Goal: Task Accomplishment & Management: Use online tool/utility

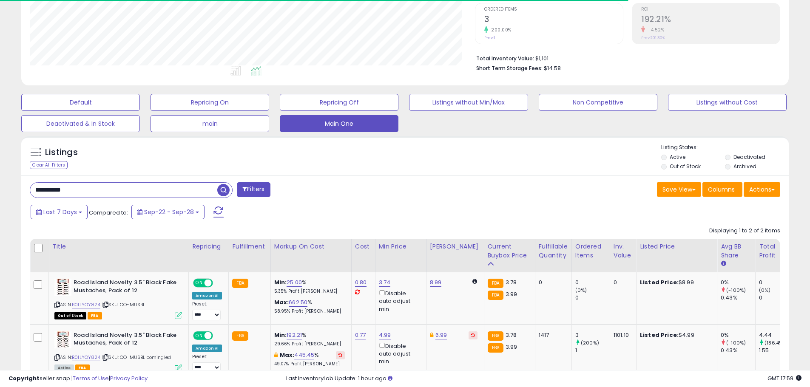
scroll to position [174, 445]
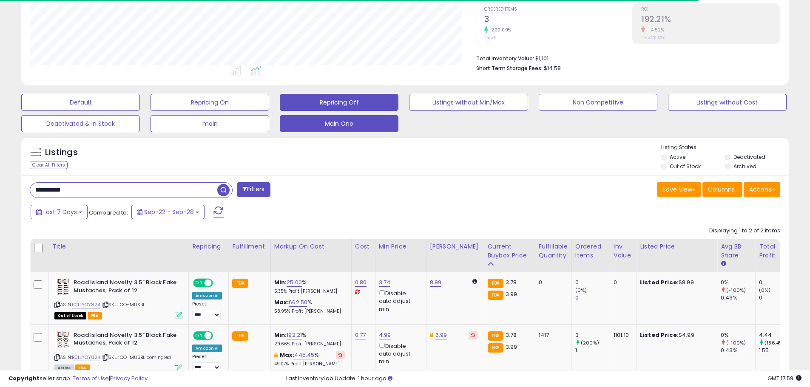
click at [301, 108] on button "Repricing Off" at bounding box center [339, 102] width 119 height 17
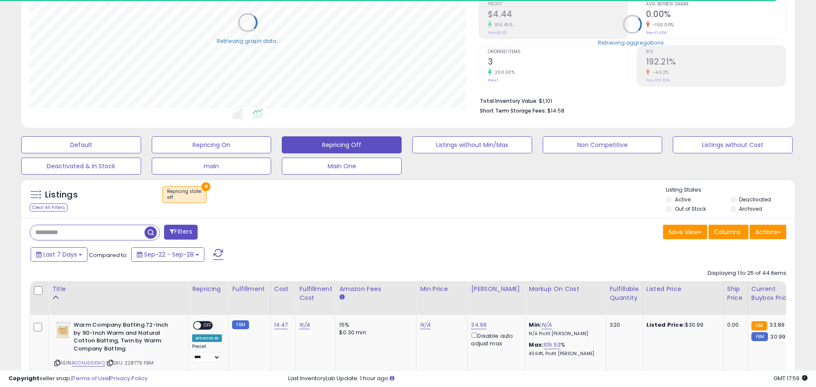
click at [687, 209] on label "Out of Stock" at bounding box center [690, 208] width 31 height 7
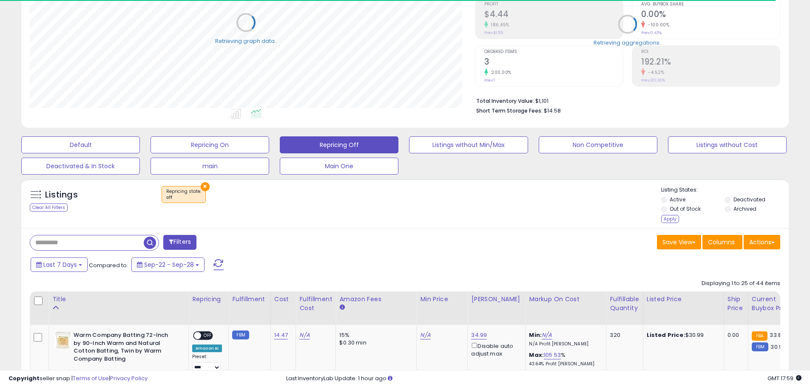
scroll to position [425006, 424735]
click at [688, 209] on label "Out of Stock" at bounding box center [685, 208] width 31 height 7
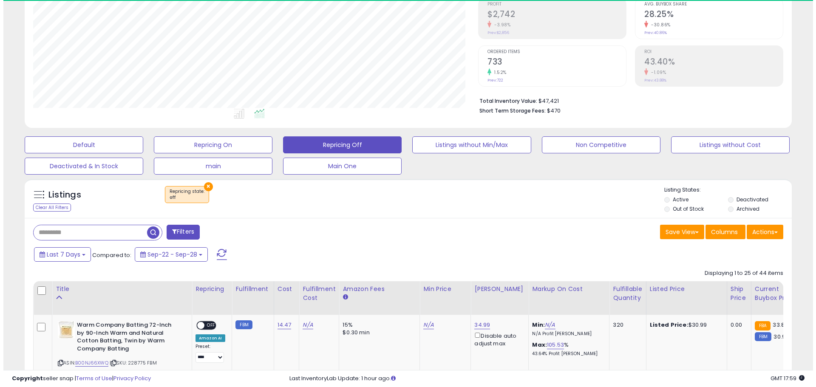
scroll to position [174, 445]
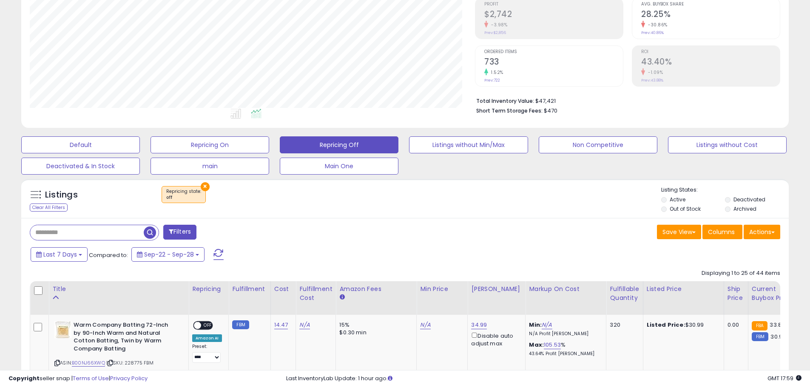
click at [150, 227] on span "button" at bounding box center [150, 233] width 12 height 12
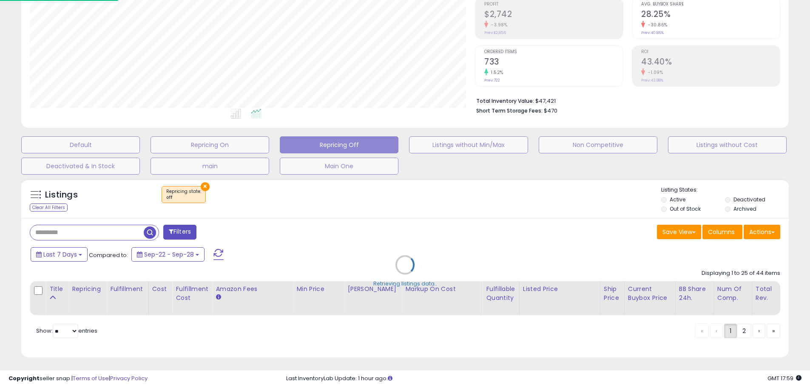
scroll to position [174, 449]
click at [341, 221] on div "Retrieving listings data.." at bounding box center [408, 271] width 787 height 193
click at [347, 206] on div "Retrieving listings data.." at bounding box center [408, 271] width 787 height 193
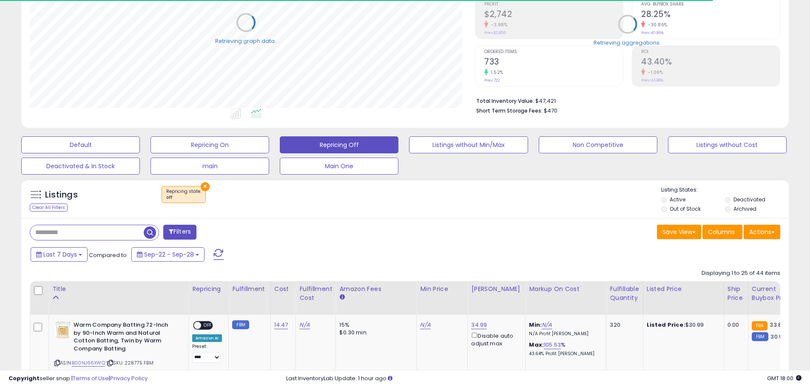
scroll to position [425006, 424735]
click at [352, 230] on div "Filters" at bounding box center [214, 233] width 382 height 17
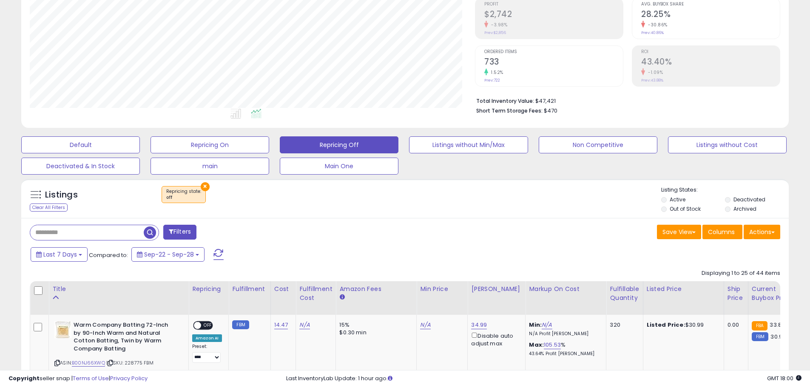
scroll to position [174, 445]
click at [352, 230] on div "Filters" at bounding box center [214, 233] width 382 height 17
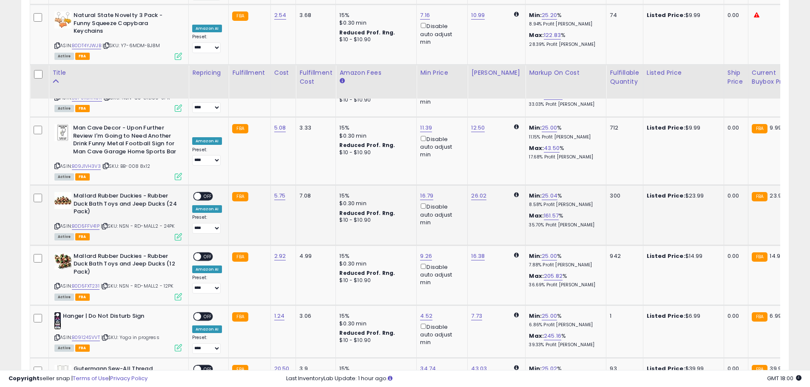
scroll to position [1741, 0]
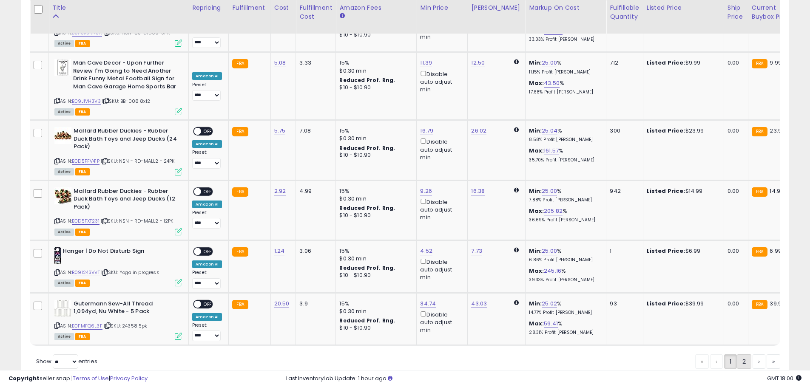
click at [747, 355] on link "2" at bounding box center [744, 362] width 14 height 14
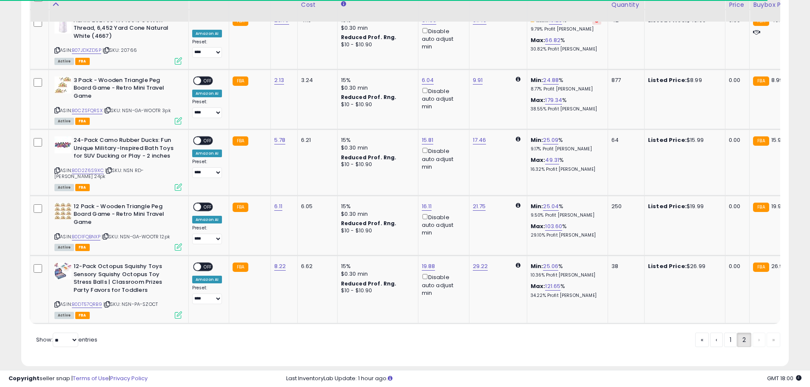
scroll to position [1296, 0]
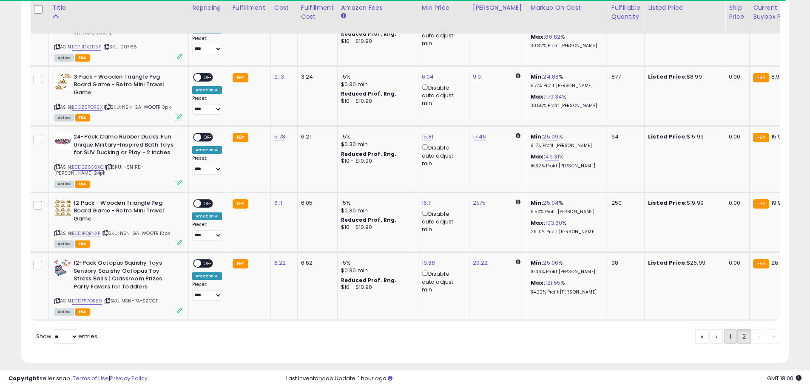
click at [724, 332] on link "1" at bounding box center [730, 337] width 13 height 14
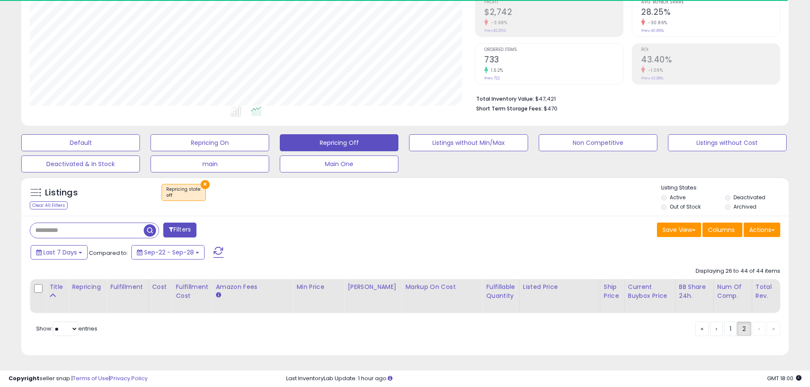
scroll to position [140, 0]
